Goal: Register for event/course

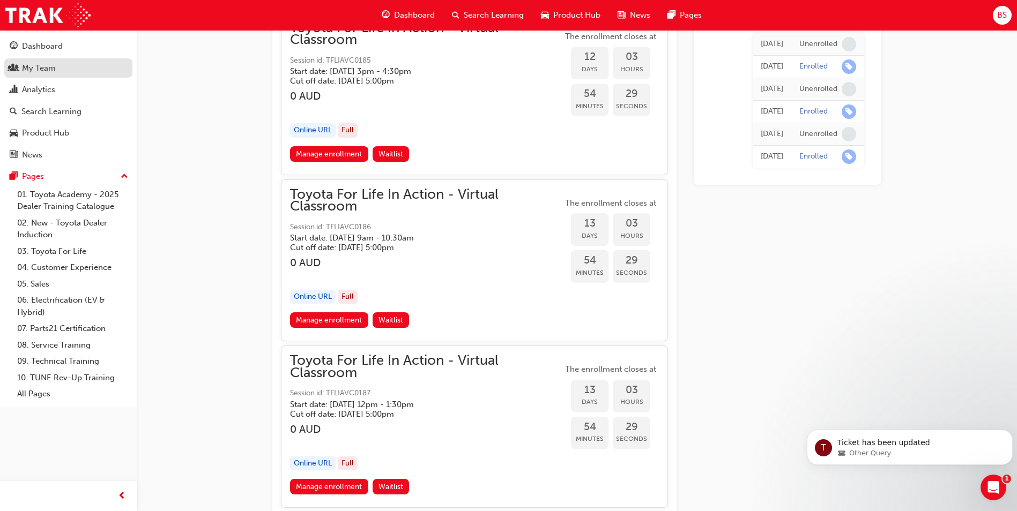
click at [51, 71] on div "My Team" at bounding box center [39, 68] width 34 height 12
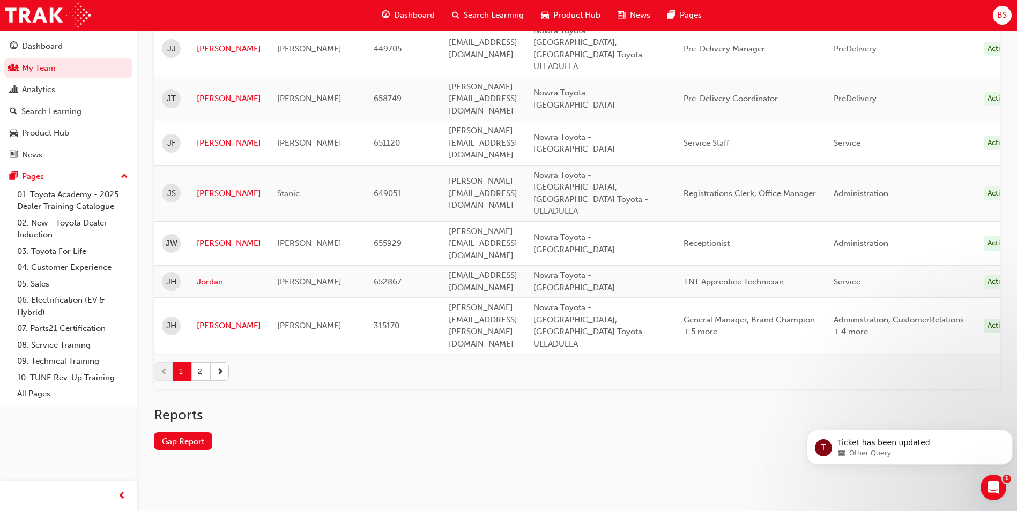
scroll to position [1254, 0]
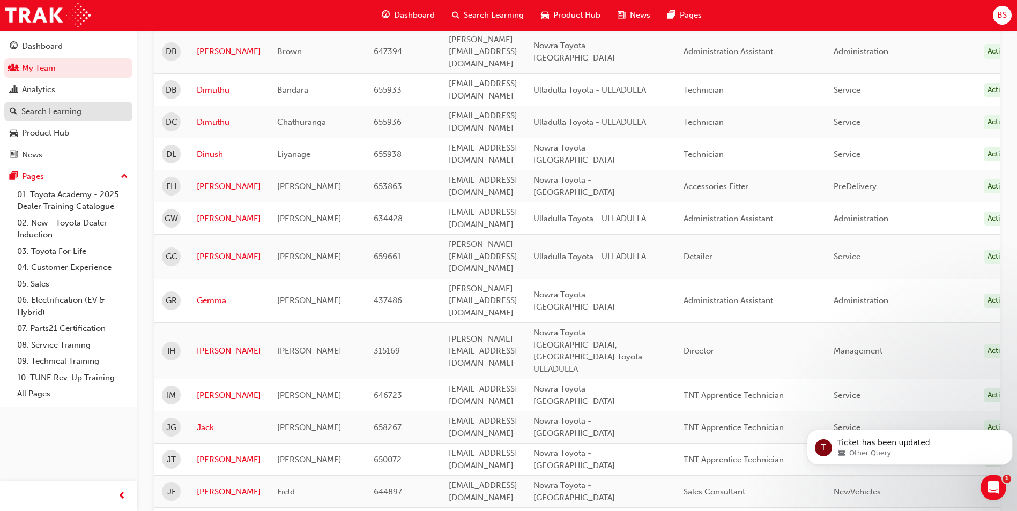
click at [72, 116] on div "Search Learning" at bounding box center [51, 112] width 60 height 12
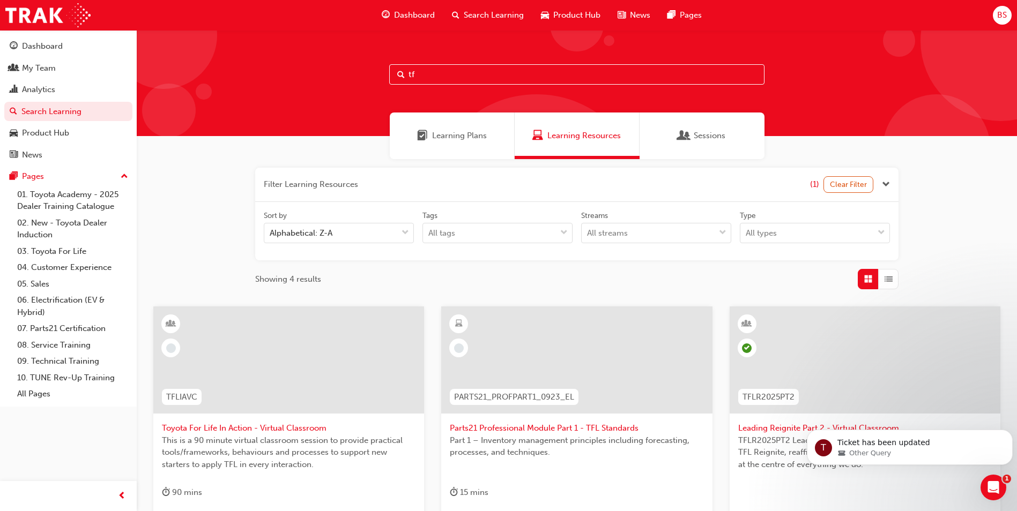
type input "t"
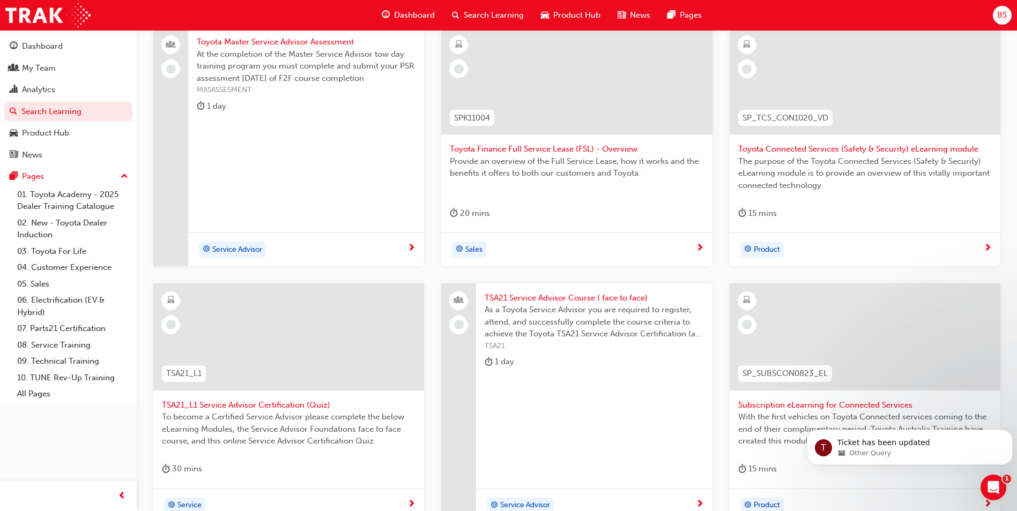
scroll to position [421, 0]
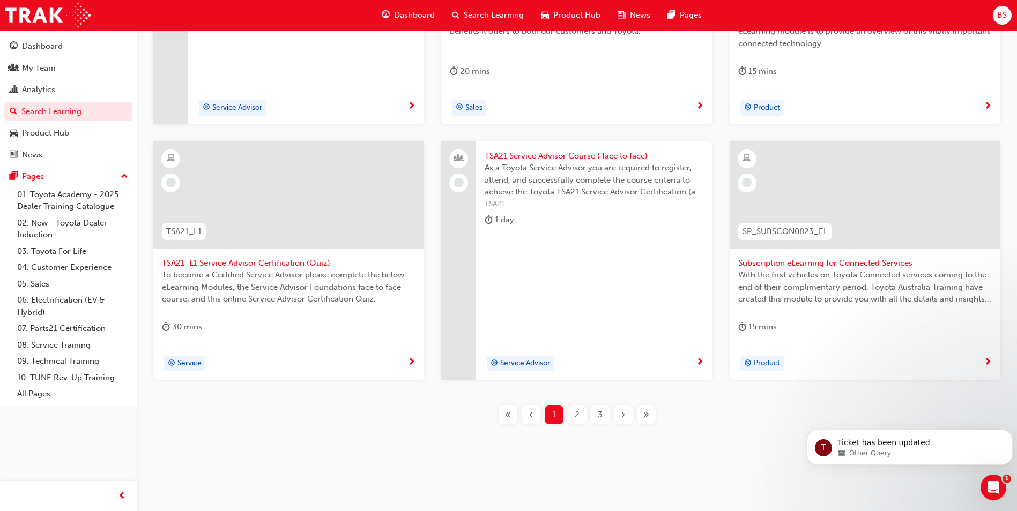
type input "SERVICE"
click at [577, 419] on span "2" at bounding box center [577, 415] width 5 height 12
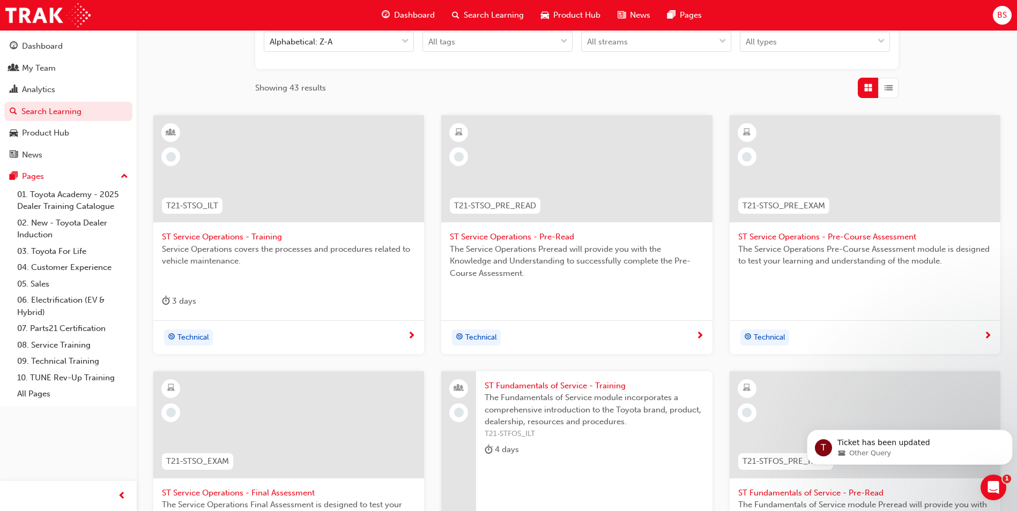
scroll to position [190, 0]
click at [243, 238] on span "ST Service Operations - Training" at bounding box center [289, 239] width 254 height 12
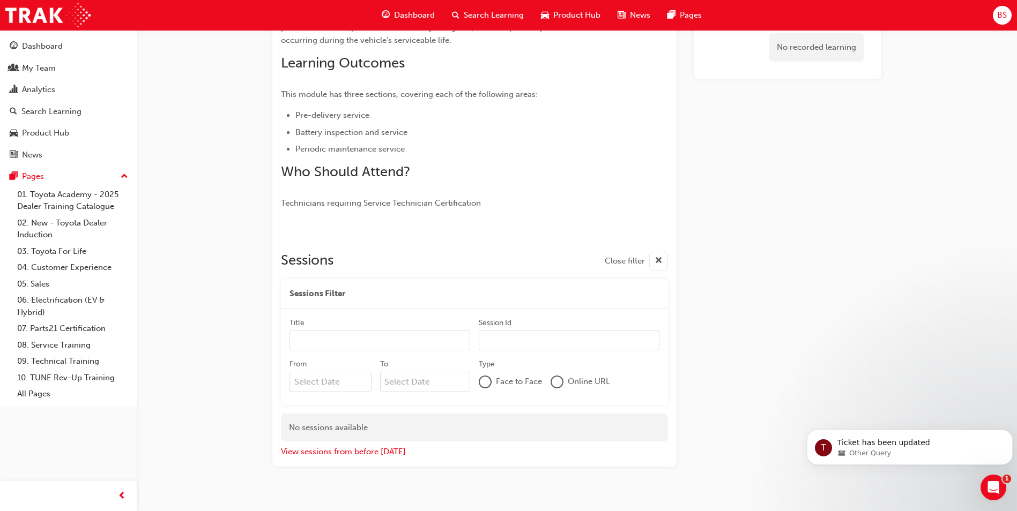
scroll to position [241, 0]
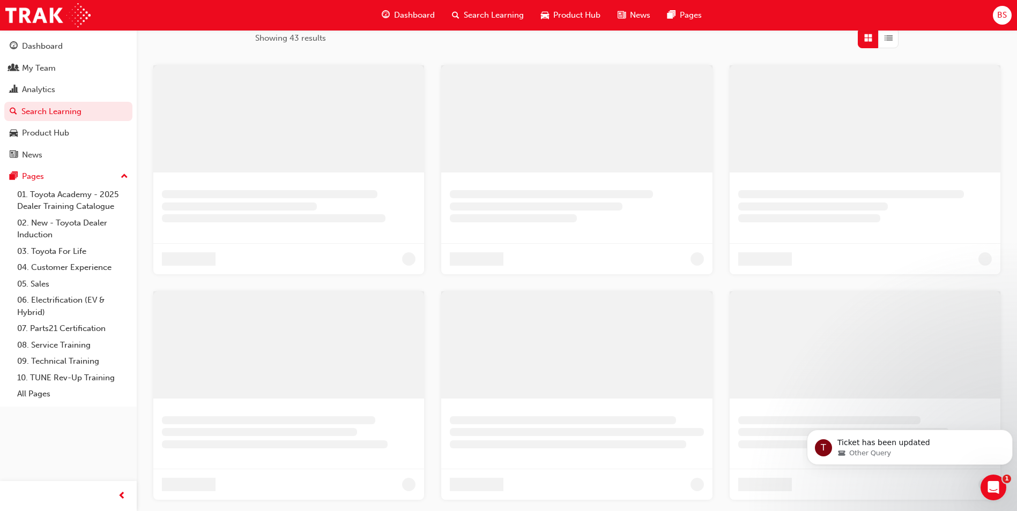
scroll to position [190, 0]
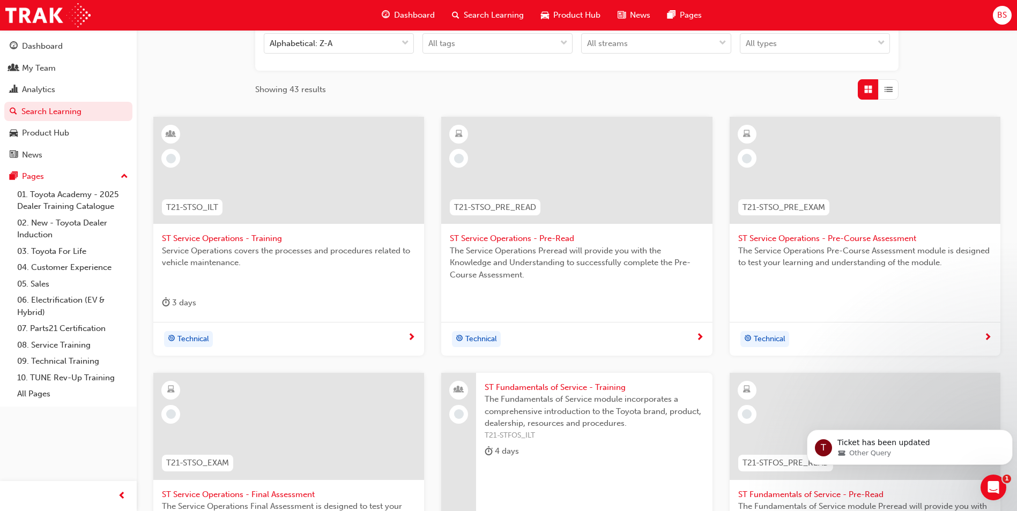
click at [552, 389] on span "ST Fundamentals of Service - Training" at bounding box center [594, 388] width 219 height 12
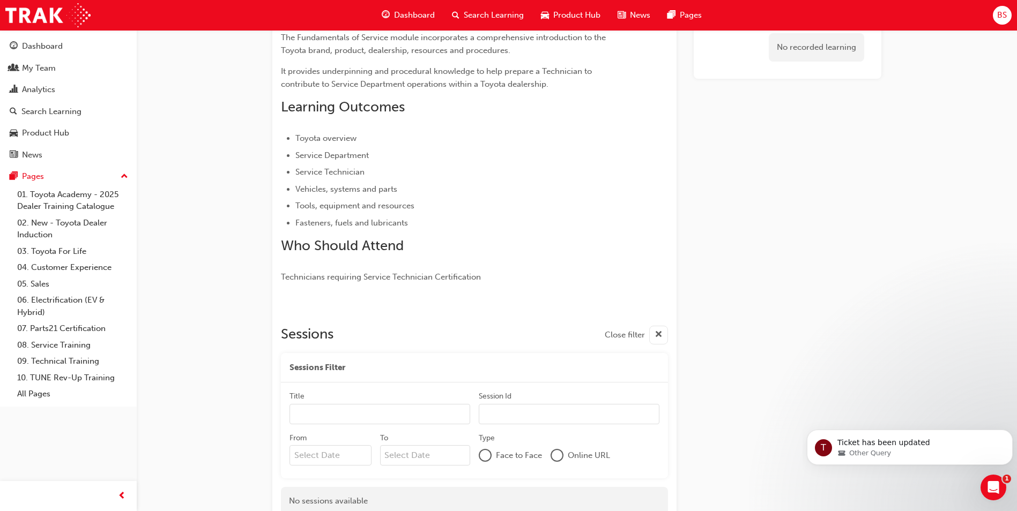
scroll to position [271, 0]
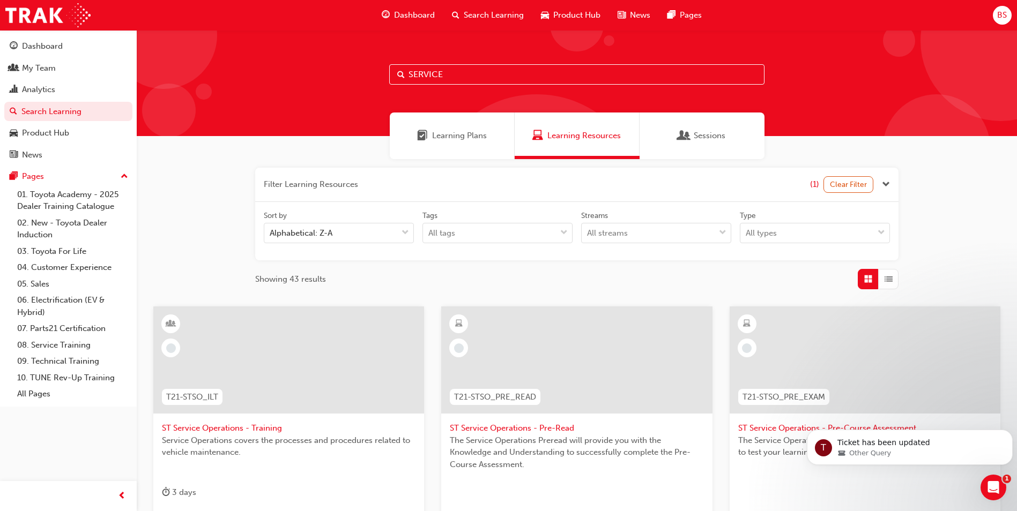
drag, startPoint x: 456, startPoint y: 75, endPoint x: 329, endPoint y: 73, distance: 127.1
click at [329, 73] on div "SERVICE" at bounding box center [577, 83] width 880 height 106
type input "TECHNICAL ADVISOR"
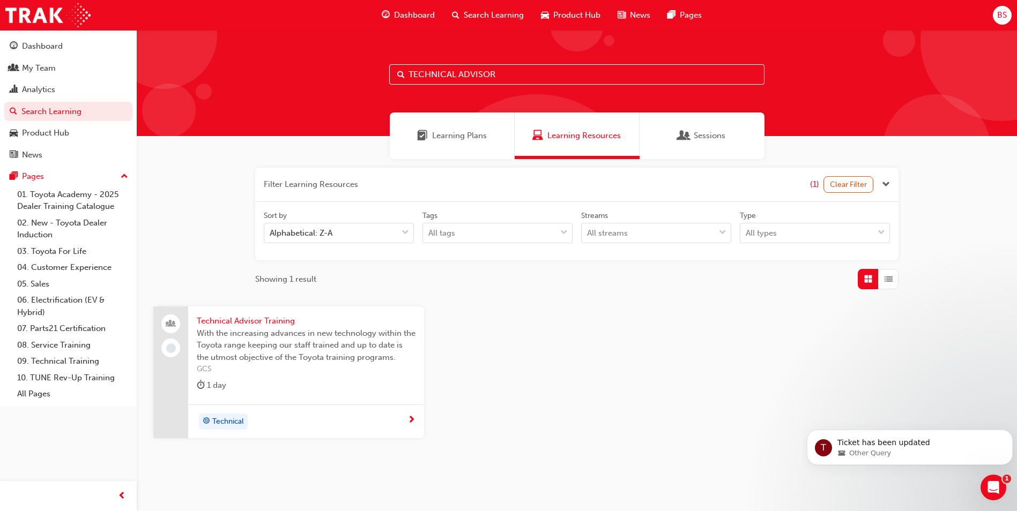
click at [259, 318] on span "Technical Advisor Training" at bounding box center [306, 321] width 219 height 12
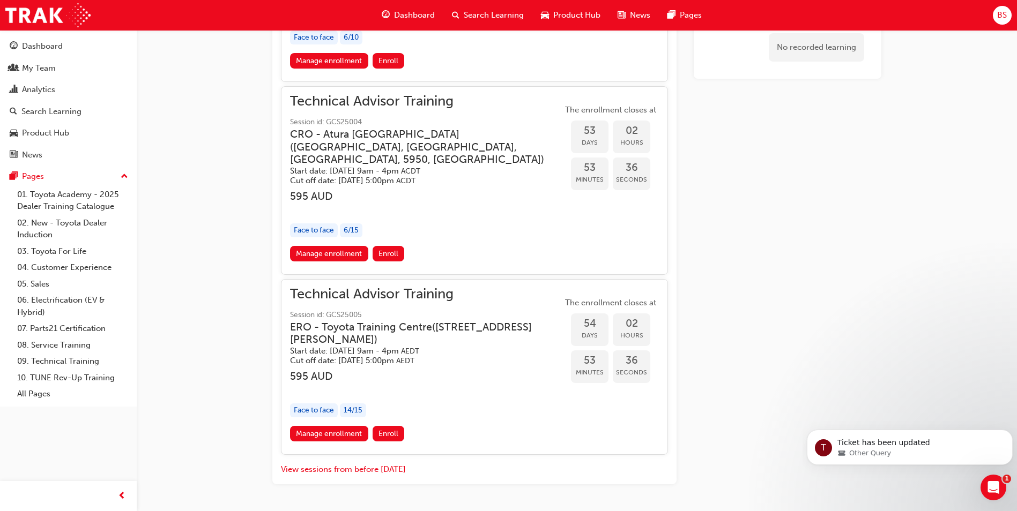
scroll to position [1332, 0]
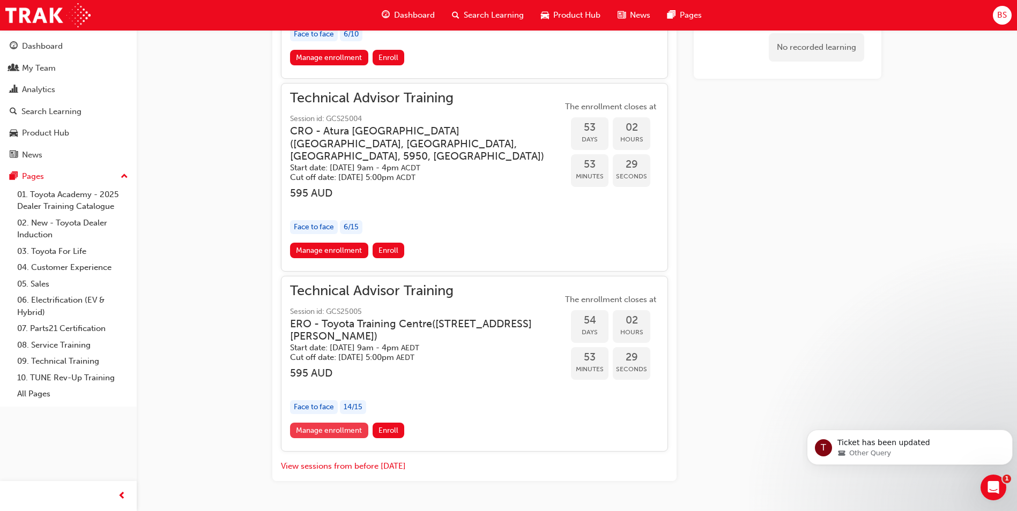
click at [331, 439] on link "Manage enrollment" at bounding box center [329, 431] width 78 height 16
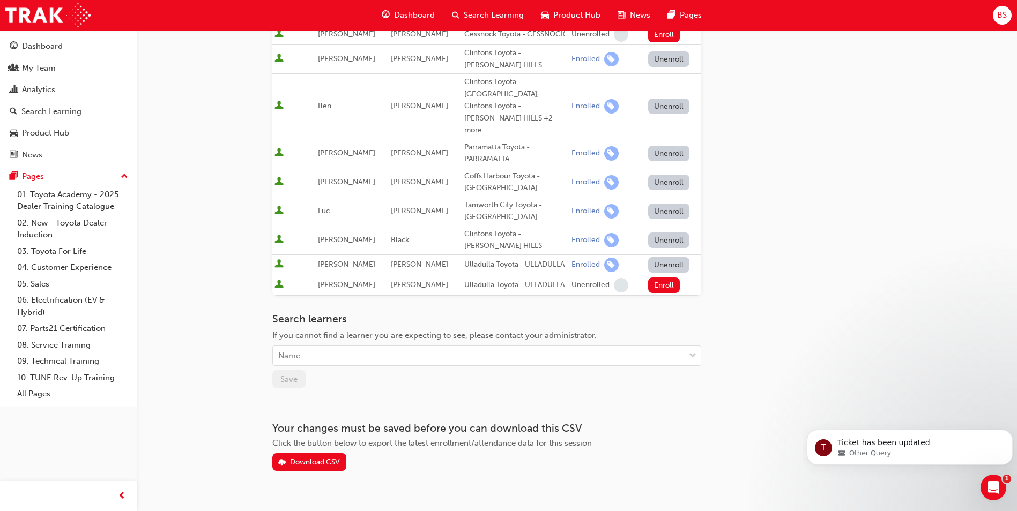
scroll to position [385, 0]
click at [314, 346] on div "Name" at bounding box center [479, 355] width 412 height 19
type input "SING"
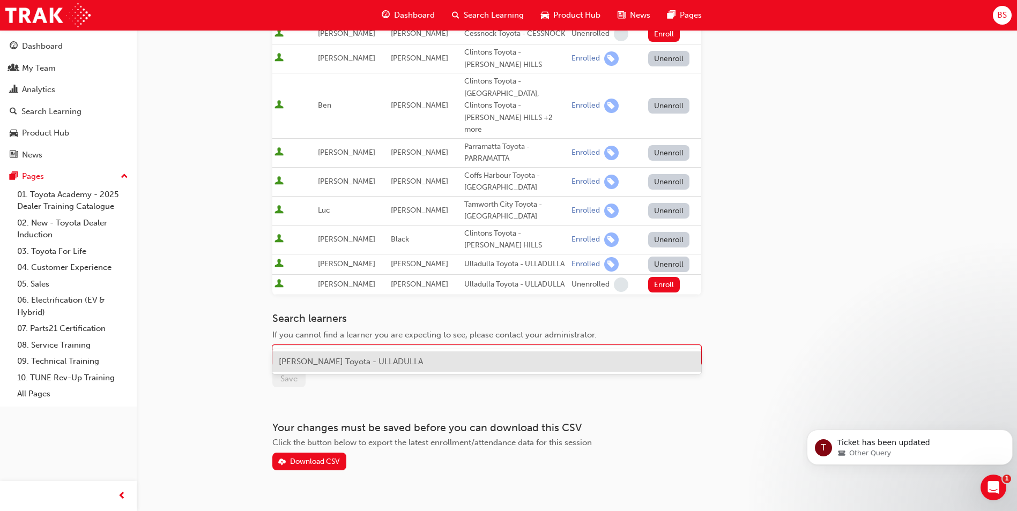
click at [354, 358] on span "[PERSON_NAME] Toyota - ULLADULLA" at bounding box center [351, 362] width 144 height 10
